Goal: Task Accomplishment & Management: Use online tool/utility

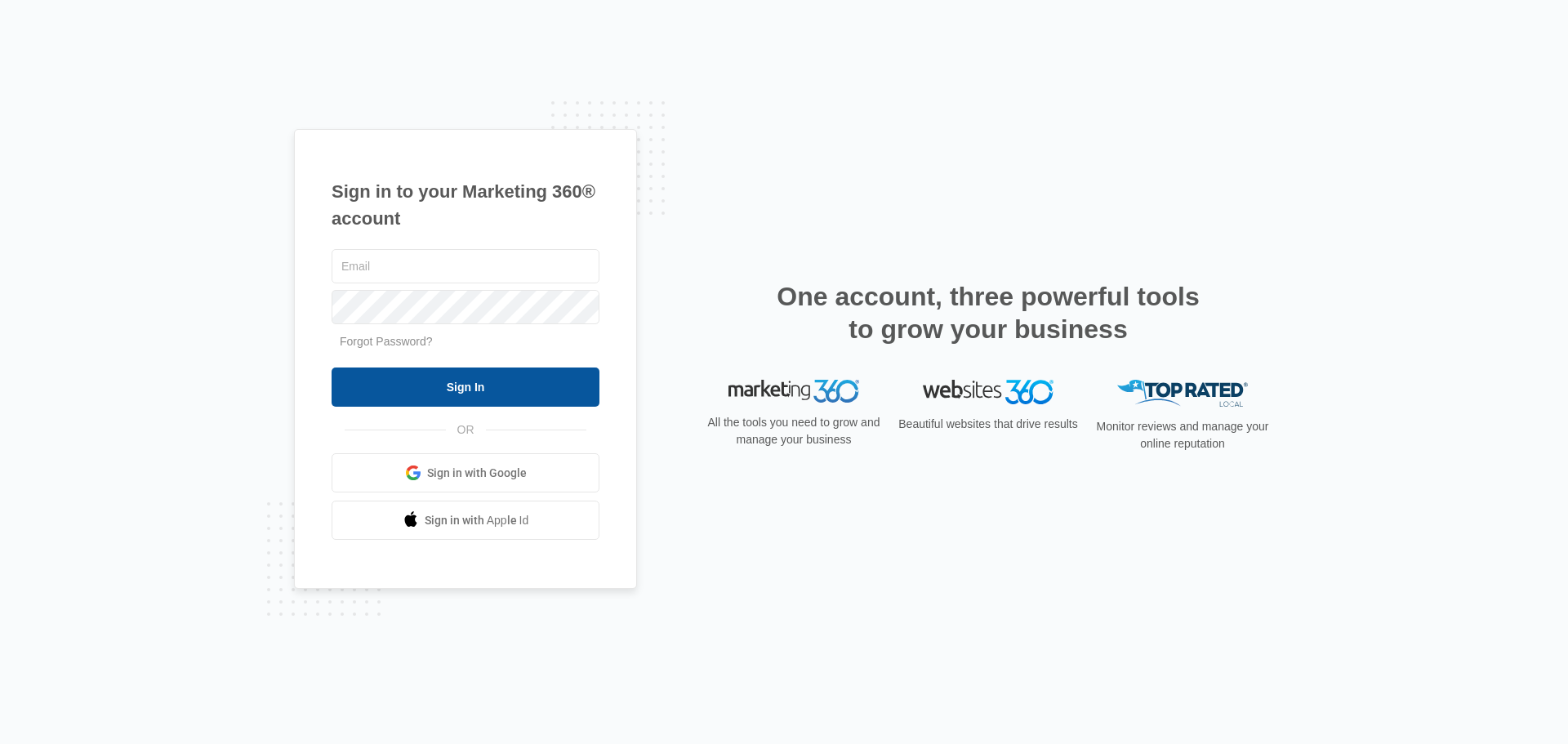
type input "[PERSON_NAME][EMAIL_ADDRESS][DOMAIN_NAME]"
click at [456, 385] on input "Sign In" at bounding box center [465, 387] width 268 height 39
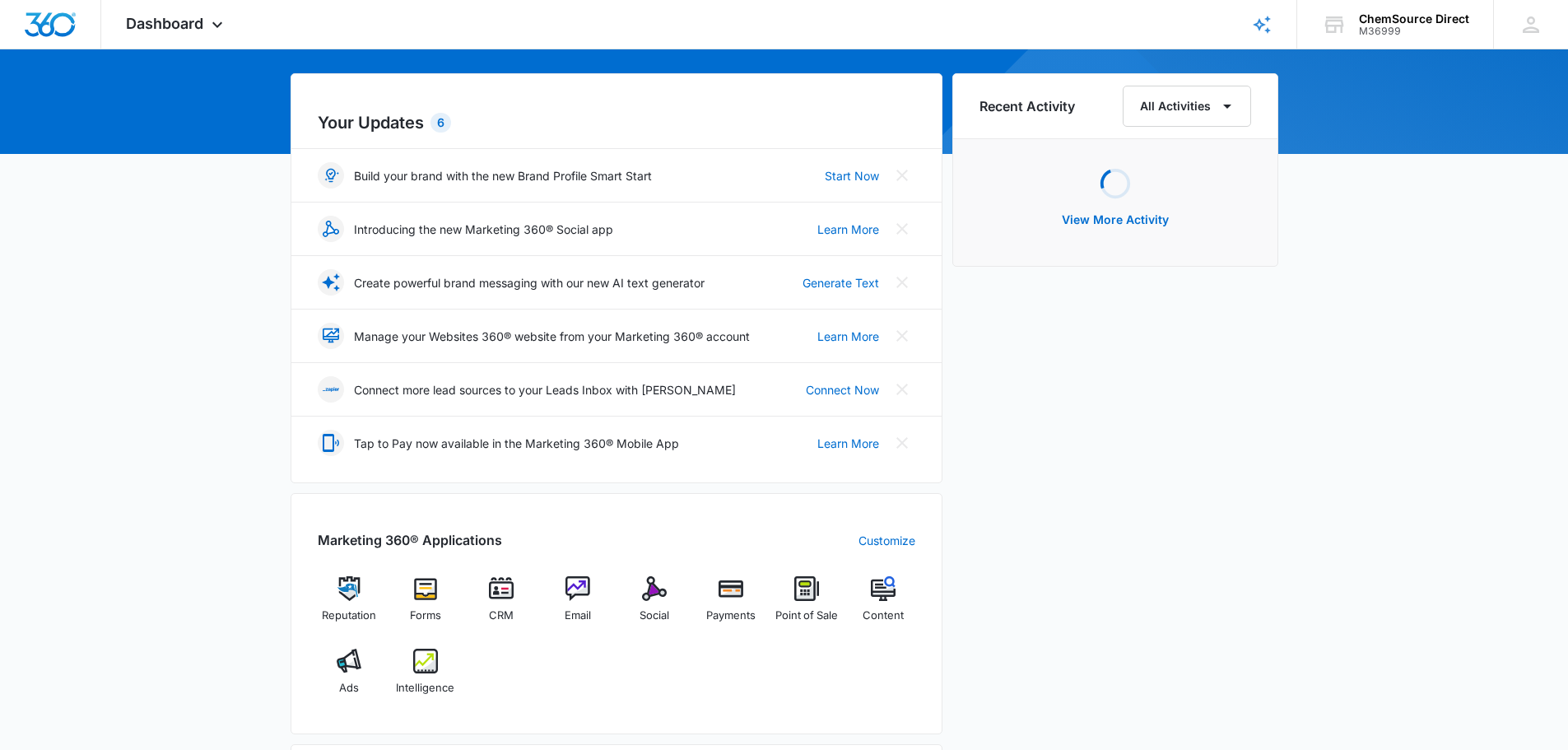
scroll to position [164, 0]
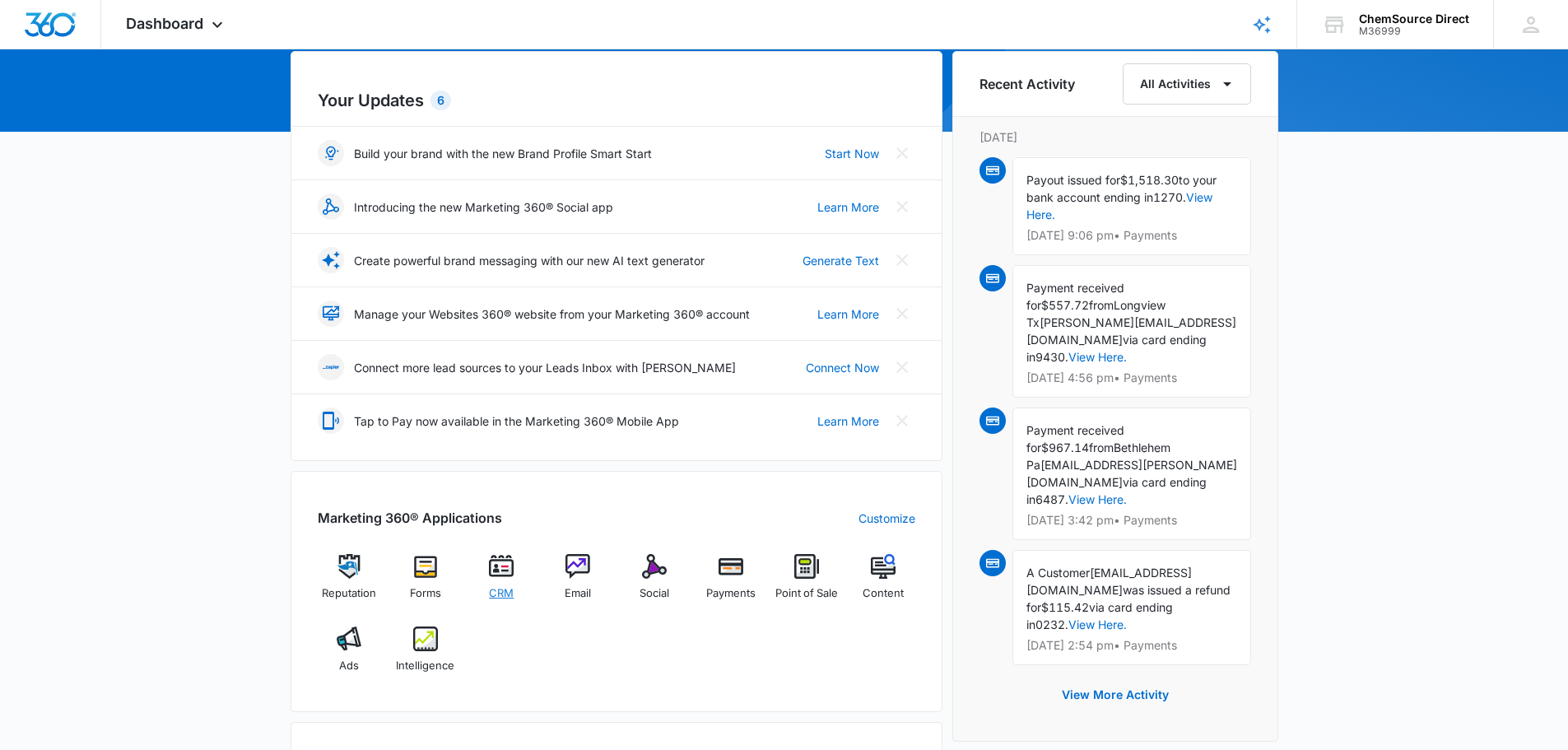
click at [503, 578] on img at bounding box center [501, 566] width 25 height 25
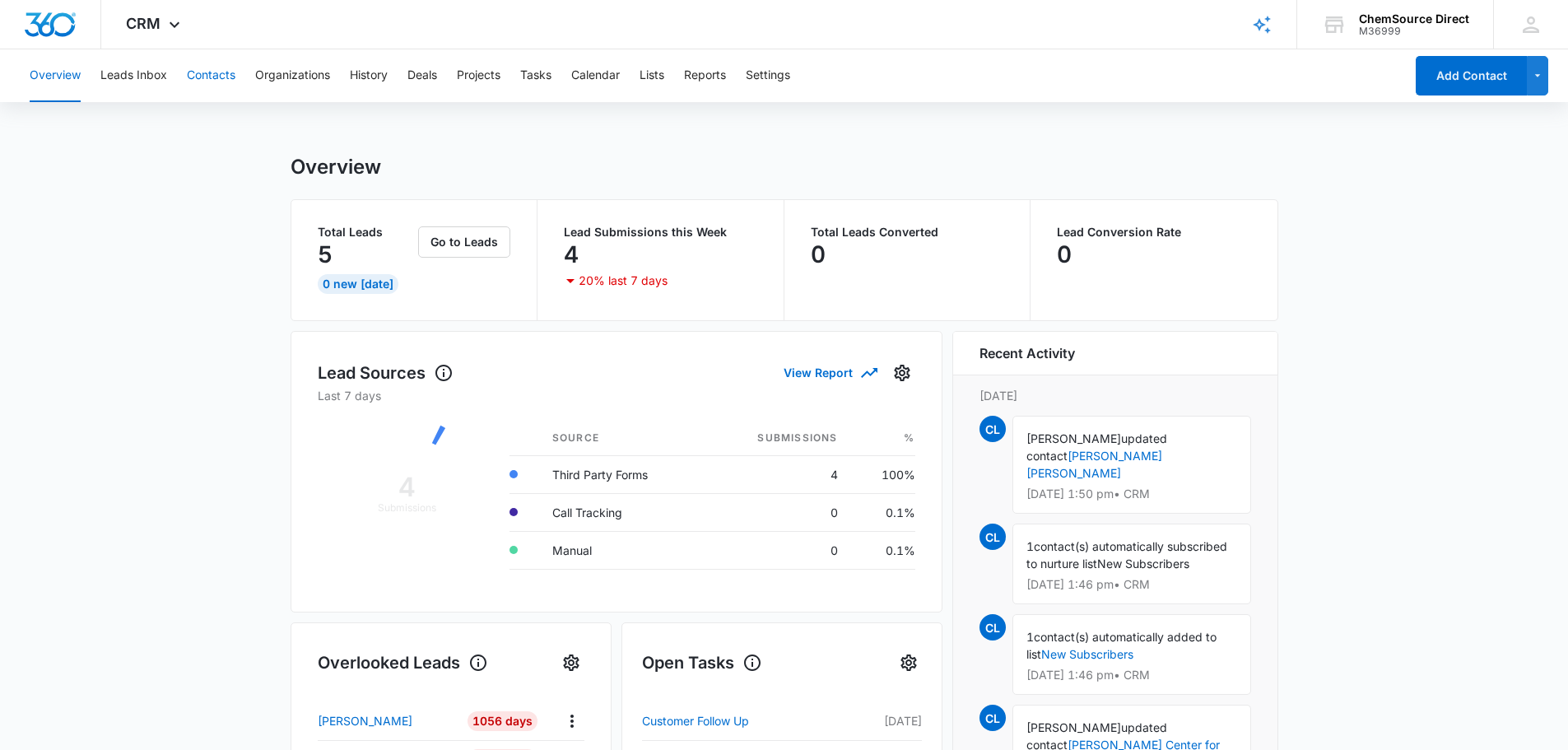
click at [197, 74] on button "Contacts" at bounding box center [211, 75] width 48 height 53
